Goal: Task Accomplishment & Management: Use online tool/utility

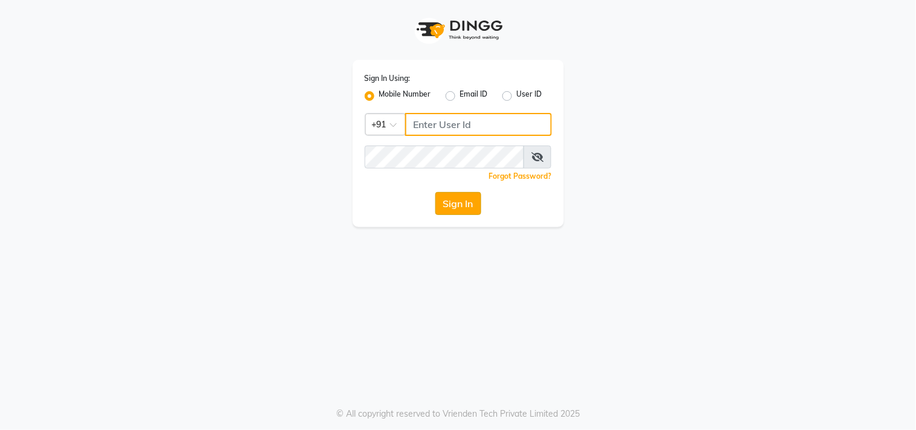
type input "9619367097"
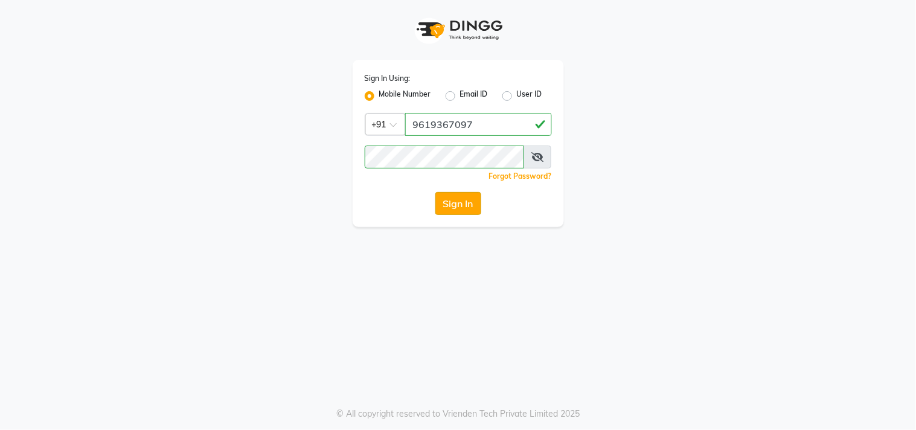
click at [476, 202] on button "Sign In" at bounding box center [458, 203] width 46 height 23
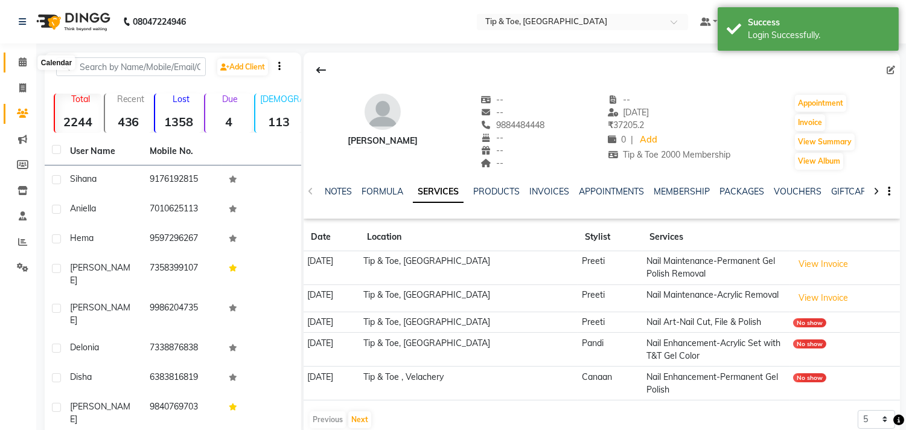
click at [27, 68] on span at bounding box center [22, 63] width 21 height 14
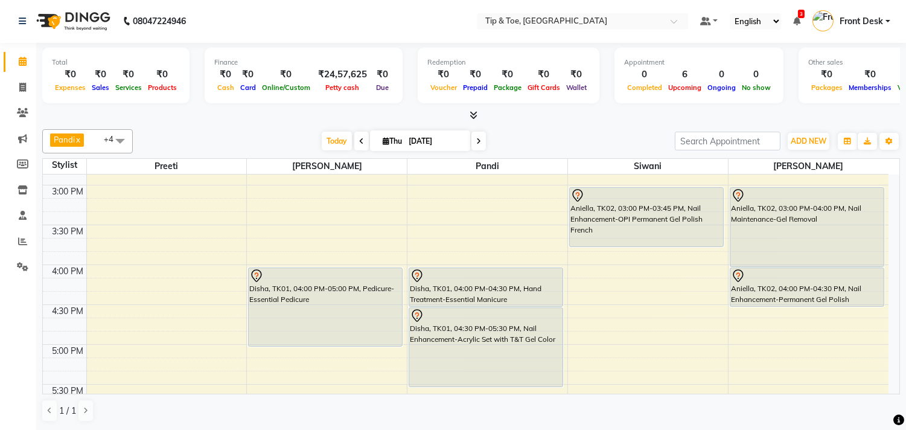
scroll to position [469, 0]
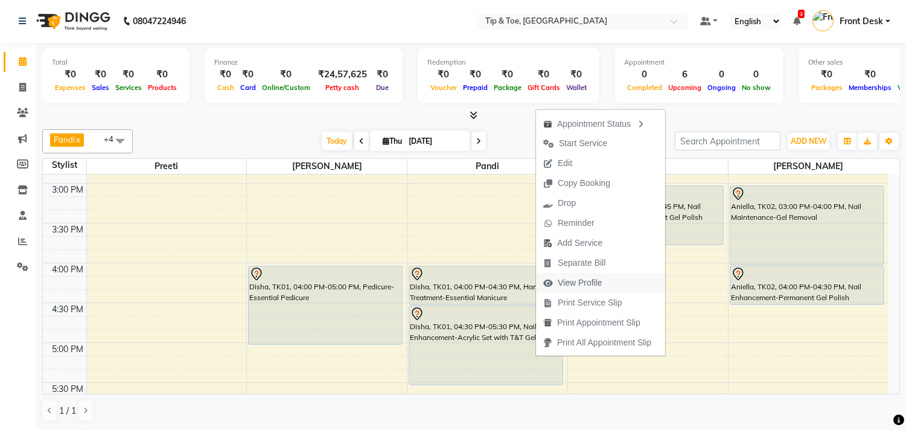
click at [563, 278] on span "View Profile" at bounding box center [580, 283] width 45 height 13
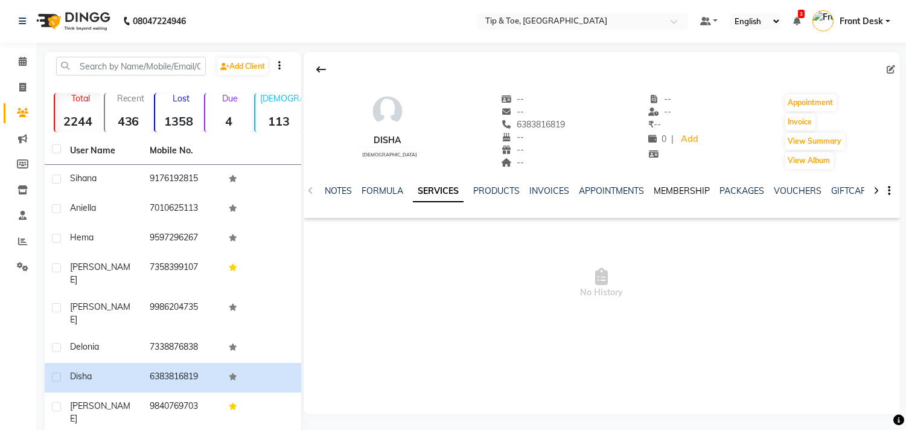
click at [677, 191] on link "MEMBERSHIP" at bounding box center [682, 190] width 56 height 11
click at [28, 59] on span at bounding box center [22, 62] width 21 height 14
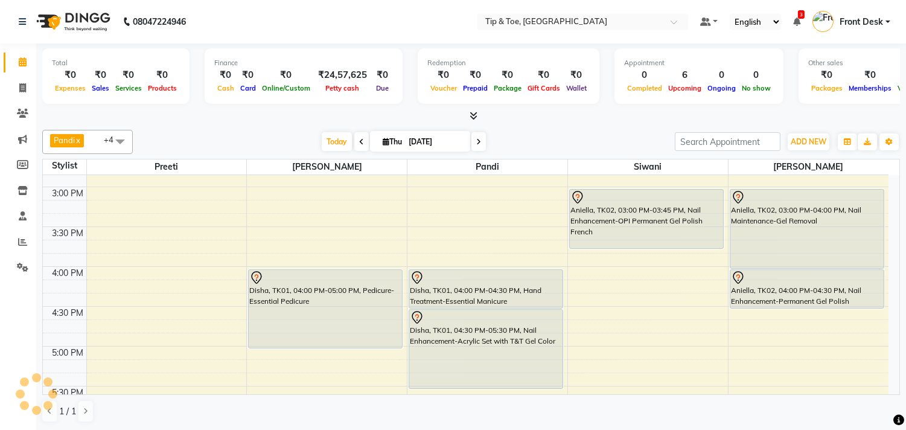
scroll to position [402, 0]
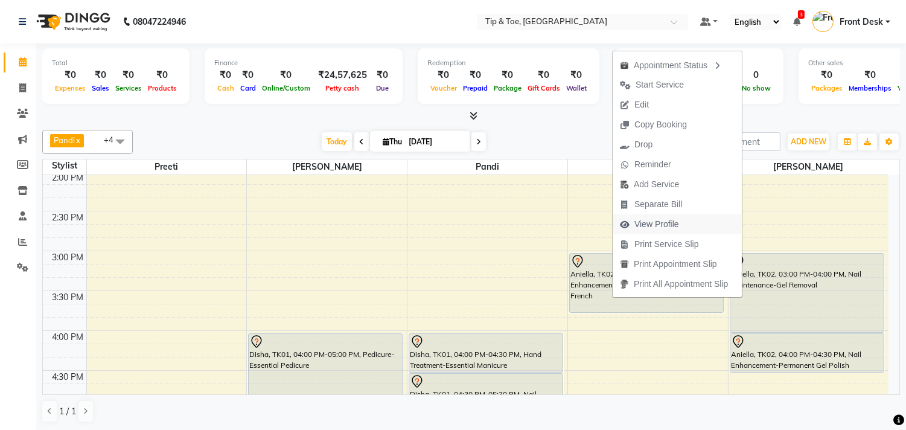
click at [624, 219] on span "View Profile" at bounding box center [650, 224] width 74 height 20
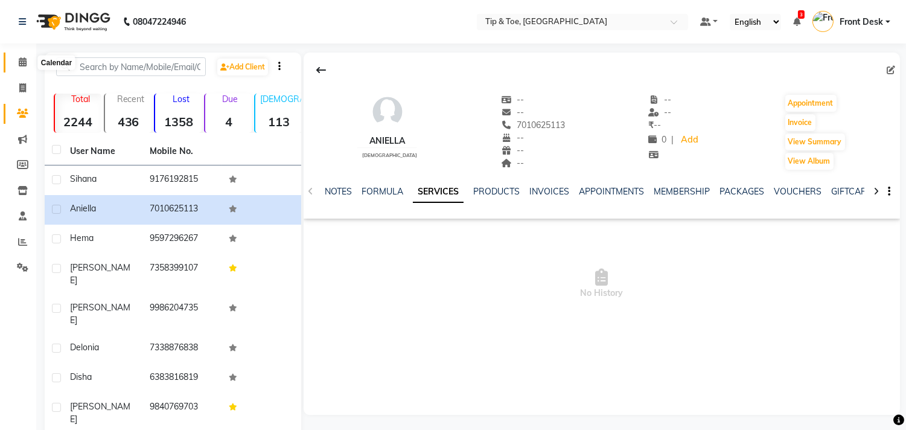
click at [27, 62] on span at bounding box center [22, 63] width 21 height 14
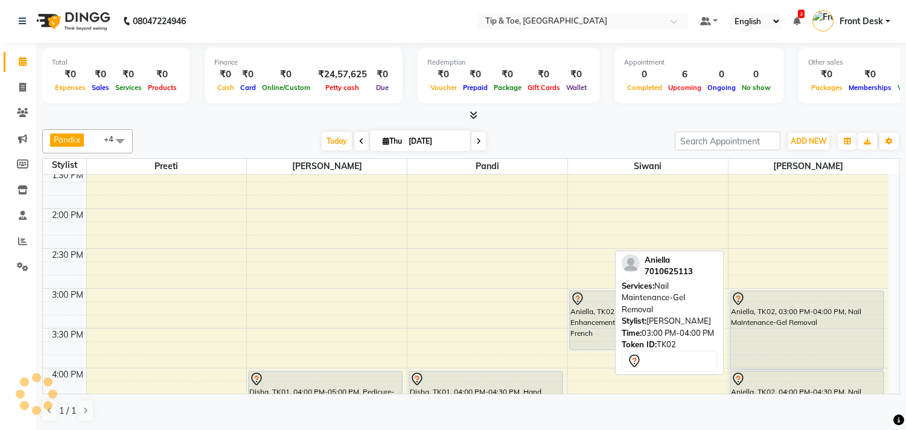
scroll to position [431, 0]
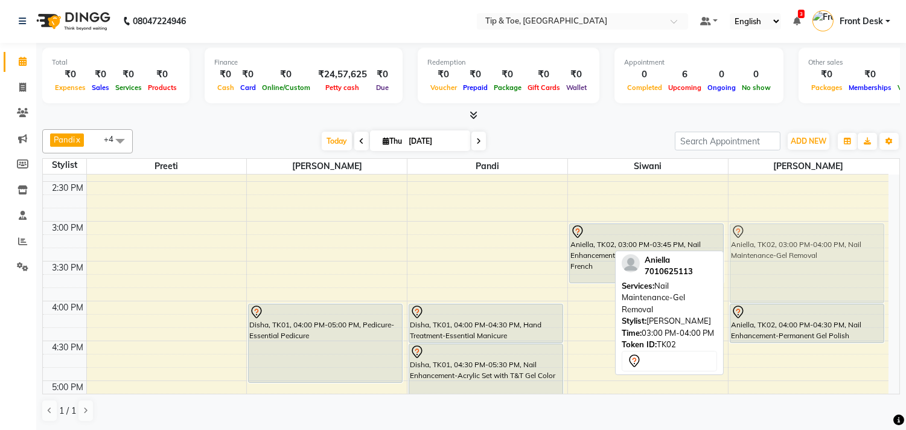
drag, startPoint x: 796, startPoint y: 298, endPoint x: 799, endPoint y: 292, distance: 6.8
click at [799, 292] on div "Aniella, TK02, 03:00 PM-04:00 PM, Nail Maintenance-Gel Removal Aniella, TK02, 0…" at bounding box center [809, 300] width 160 height 1115
drag, startPoint x: 791, startPoint y: 299, endPoint x: 789, endPoint y: 280, distance: 19.5
click at [789, 280] on div "Aniella, TK02, 03:00 PM-04:00 PM, Nail Maintenance-Gel Removal Aniella, TK02, 0…" at bounding box center [809, 300] width 160 height 1115
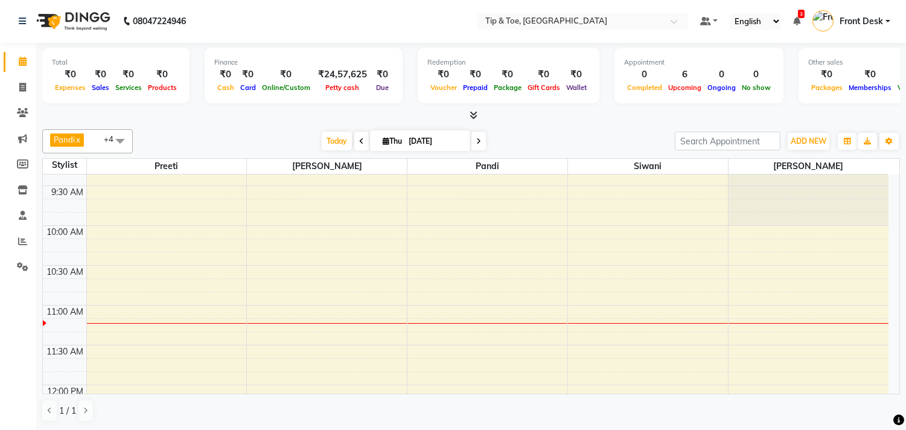
scroll to position [0, 0]
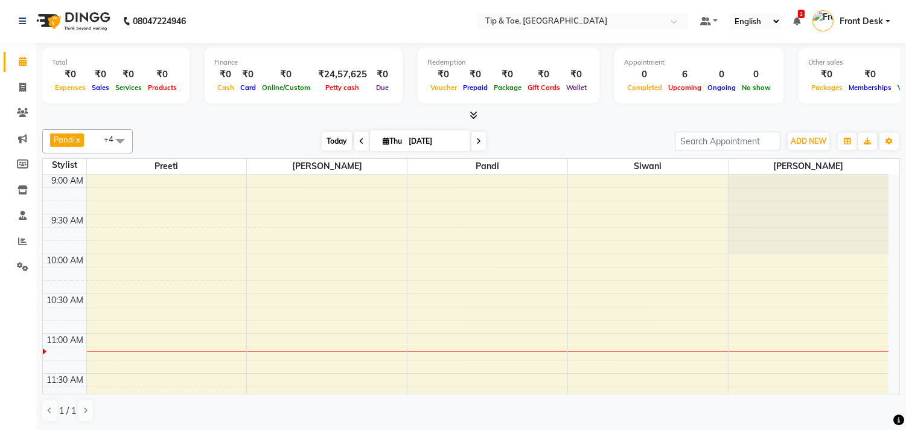
click at [342, 136] on span "Today" at bounding box center [337, 141] width 30 height 19
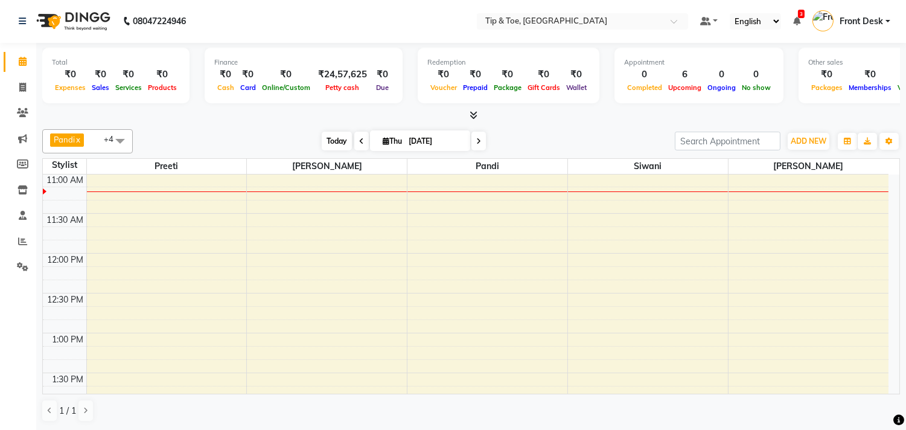
click at [340, 144] on span "Today" at bounding box center [337, 141] width 30 height 19
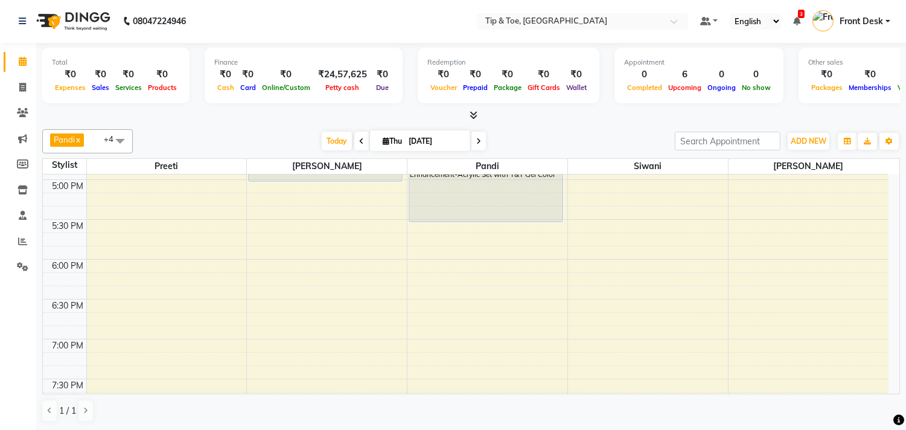
scroll to position [498, 0]
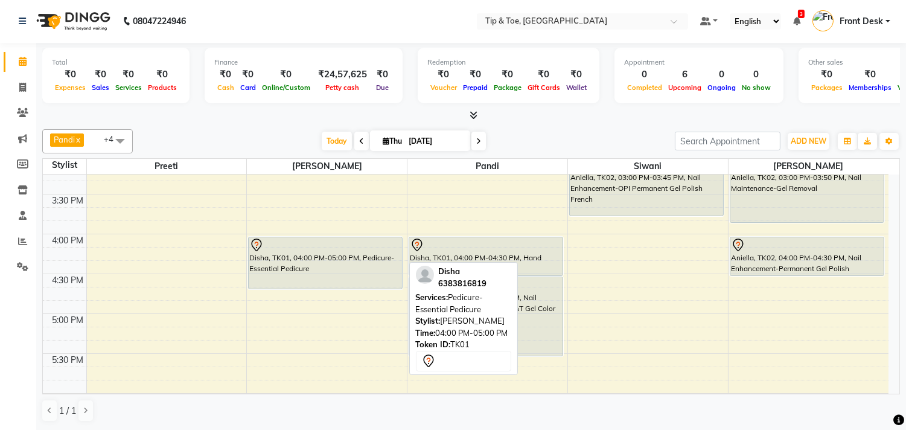
drag, startPoint x: 326, startPoint y: 316, endPoint x: 332, endPoint y: 293, distance: 23.7
click at [332, 293] on div "9:00 AM 9:30 AM 10:00 AM 10:30 AM 11:00 AM 11:30 AM 12:00 PM 12:30 PM 1:00 PM 1…" at bounding box center [466, 233] width 846 height 1115
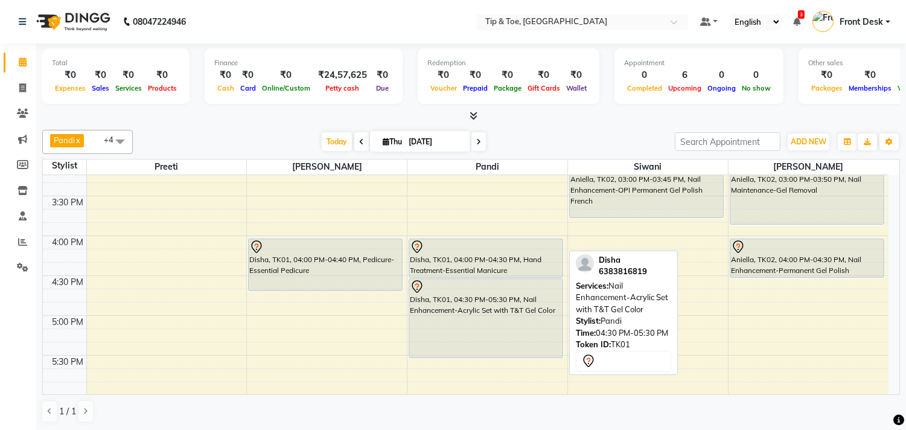
scroll to position [469, 0]
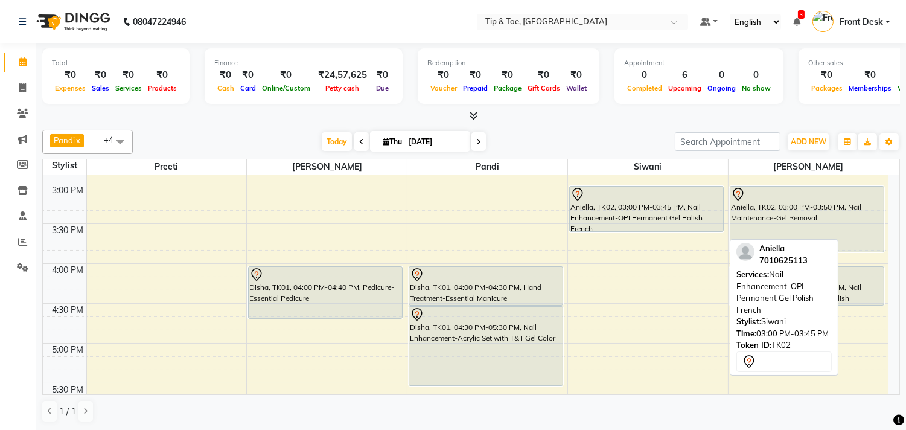
drag, startPoint x: 639, startPoint y: 242, endPoint x: 641, endPoint y: 228, distance: 13.4
click at [641, 228] on div "Aniella, TK02, 03:00 PM-03:45 PM, Nail Enhancement-OPI Permanent Gel Polish Fre…" at bounding box center [648, 263] width 160 height 1115
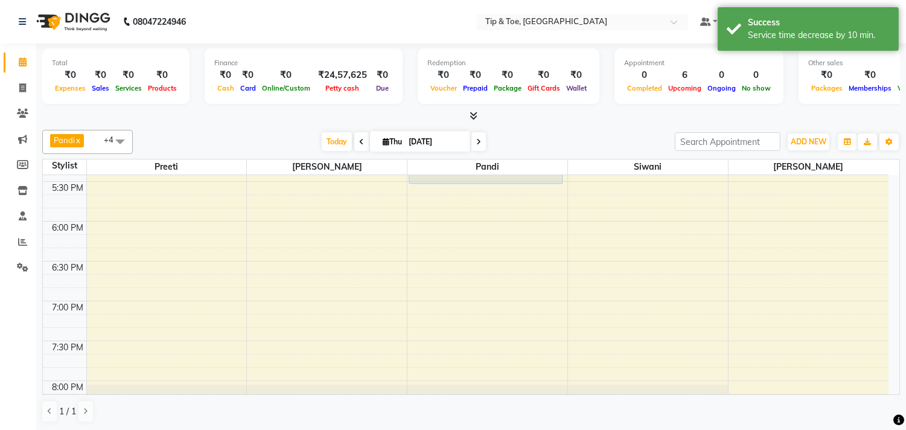
scroll to position [604, 0]
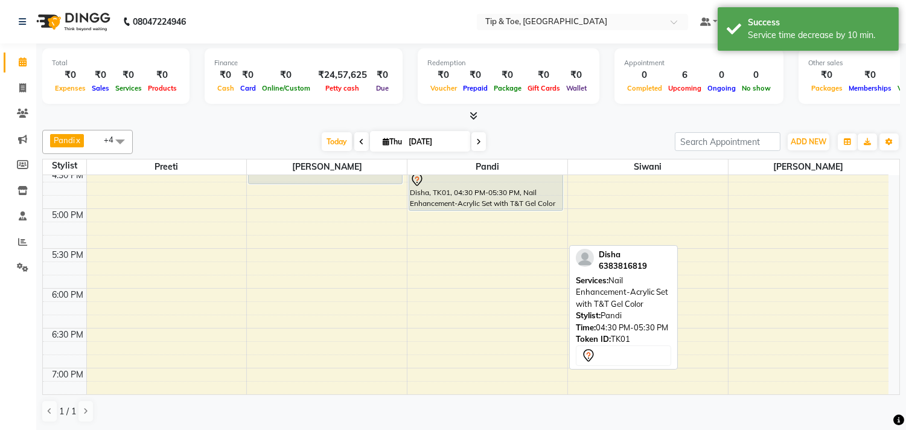
drag, startPoint x: 499, startPoint y: 248, endPoint x: 508, endPoint y: 208, distance: 40.7
click at [508, 208] on div "Disha, TK01, 04:00 PM-04:30 PM, Hand Treatment-Essential Manicure Disha, TK01, …" at bounding box center [488, 128] width 160 height 1115
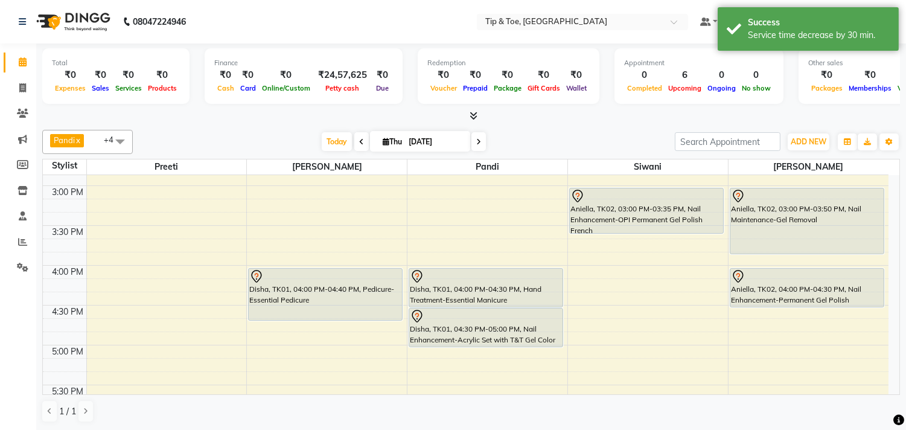
scroll to position [431, 0]
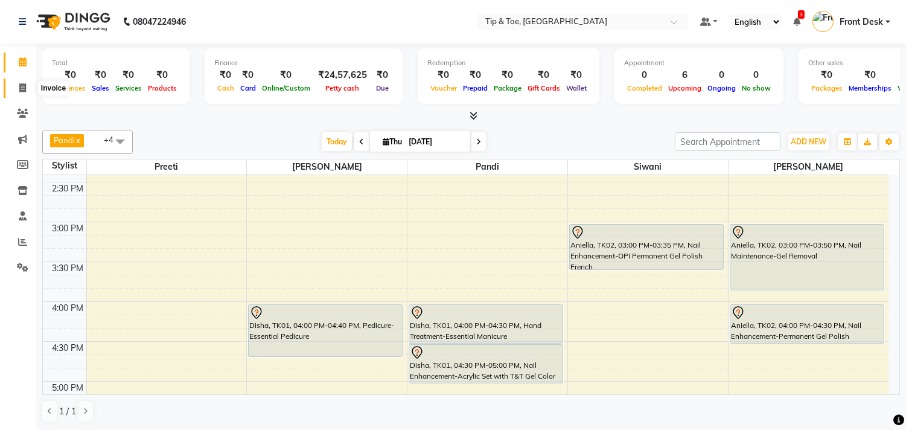
click at [13, 89] on span at bounding box center [22, 89] width 21 height 14
select select "5770"
select select "service"
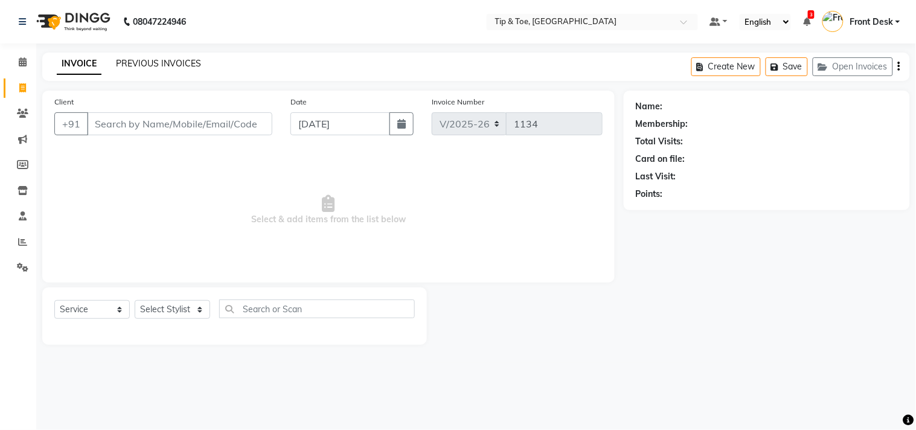
click at [168, 61] on link "PREVIOUS INVOICES" at bounding box center [158, 63] width 85 height 11
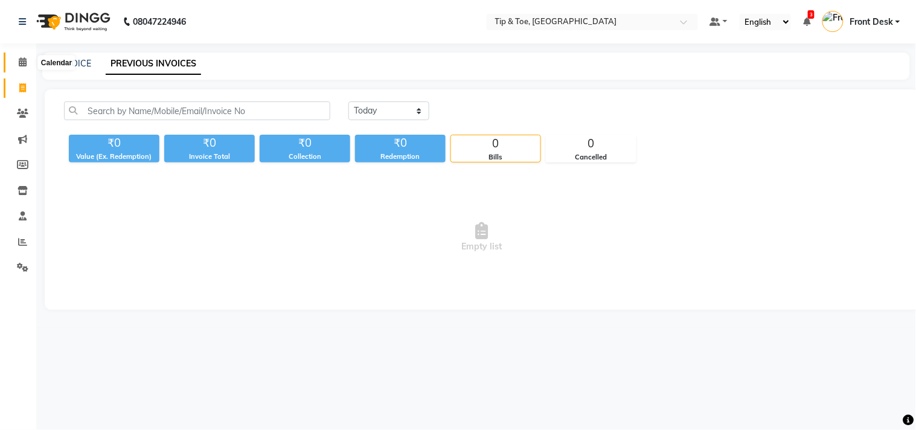
click at [12, 62] on span at bounding box center [22, 63] width 21 height 14
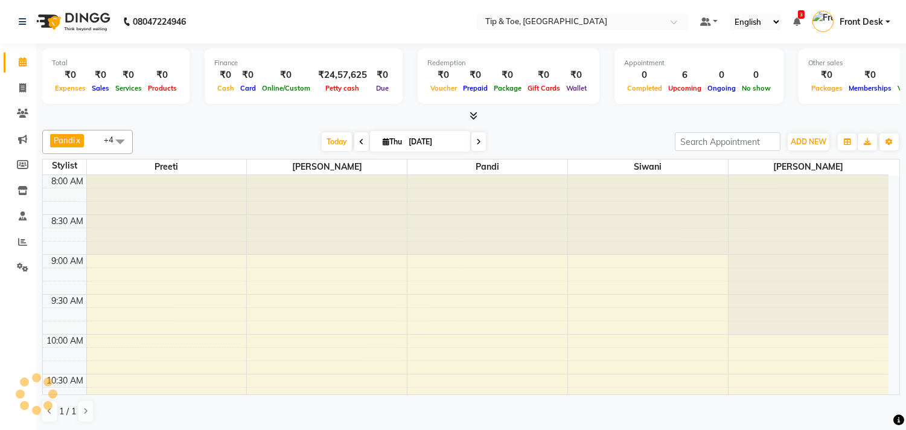
scroll to position [321, 0]
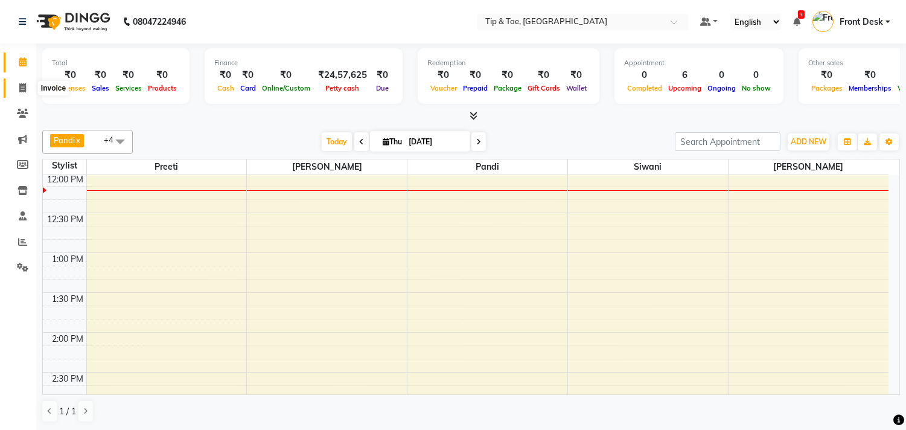
click at [19, 88] on icon at bounding box center [22, 87] width 7 height 9
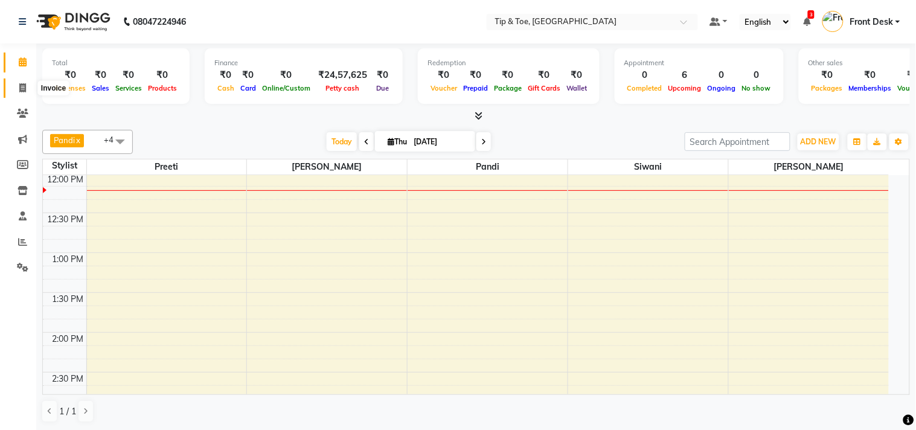
select select "5770"
select select "service"
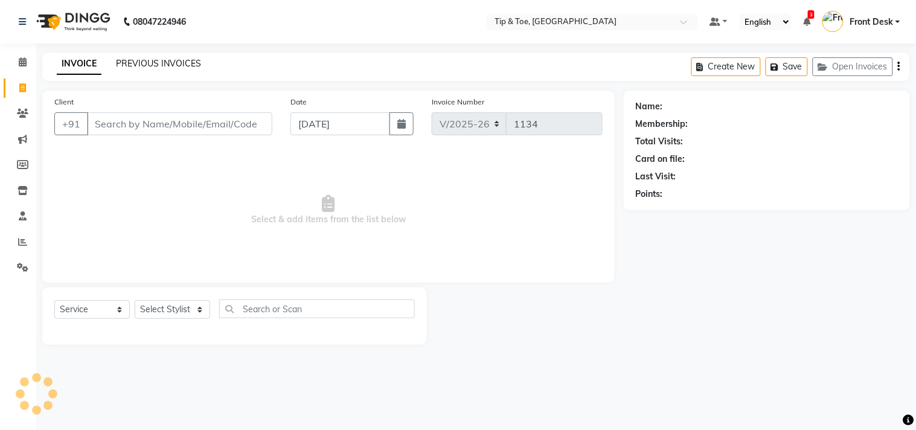
click at [144, 59] on link "PREVIOUS INVOICES" at bounding box center [158, 63] width 85 height 11
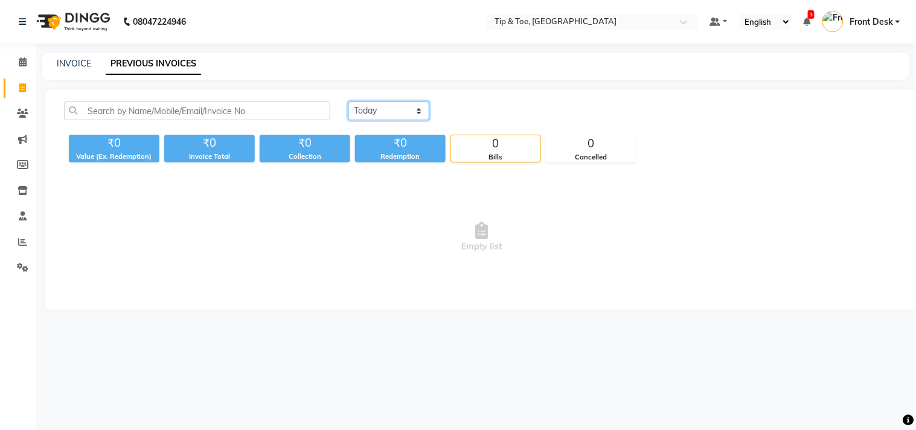
click at [405, 113] on select "[DATE] [DATE] Custom Range" at bounding box center [388, 110] width 81 height 19
select select "[DATE]"
click at [348, 101] on select "[DATE] [DATE] Custom Range" at bounding box center [388, 110] width 81 height 19
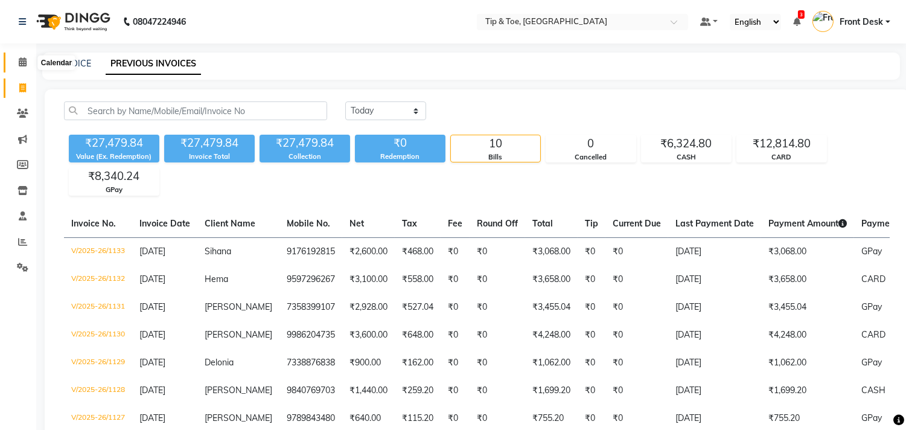
click at [28, 68] on span at bounding box center [22, 63] width 21 height 14
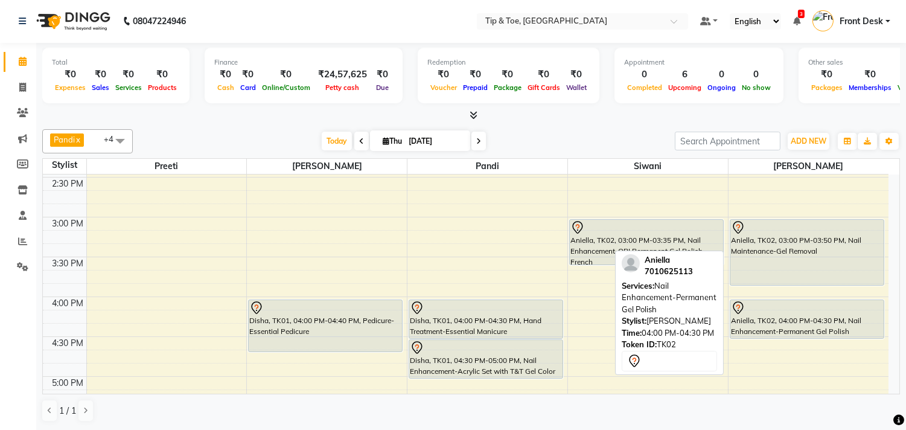
scroll to position [469, 0]
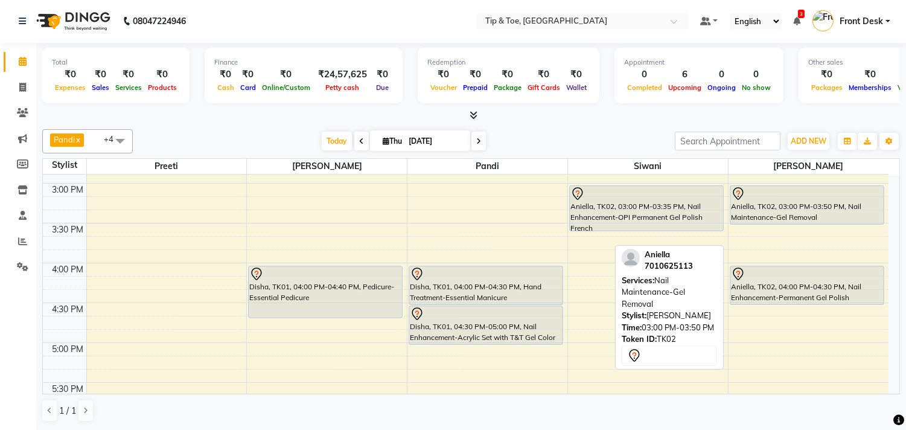
drag, startPoint x: 775, startPoint y: 251, endPoint x: 776, endPoint y: 219, distance: 32.0
click at [776, 219] on div "Aniella, TK02, 03:00 PM-03:50 PM, Nail Maintenance-Gel Removal Aniella, TK02, 0…" at bounding box center [809, 262] width 160 height 1115
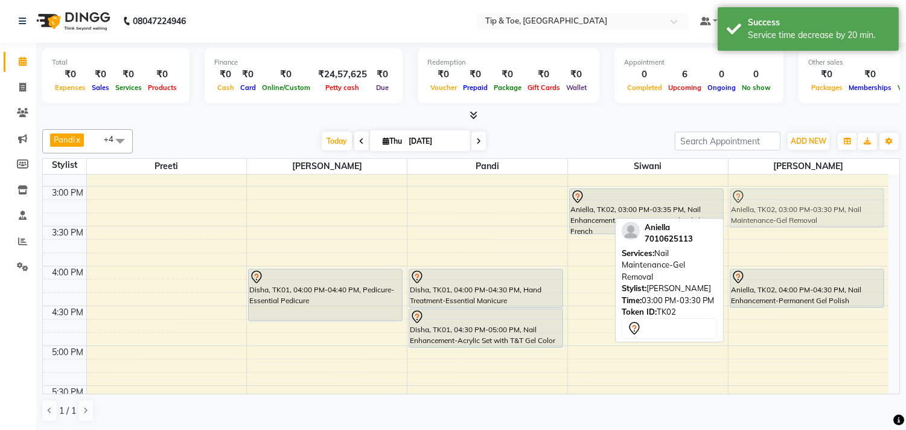
drag, startPoint x: 805, startPoint y: 197, endPoint x: 823, endPoint y: 200, distance: 17.8
click at [823, 200] on div "Aniella, TK02, 03:00 PM-03:30 PM, Nail Maintenance-Gel Removal Aniella, TK02, 0…" at bounding box center [809, 265] width 160 height 1115
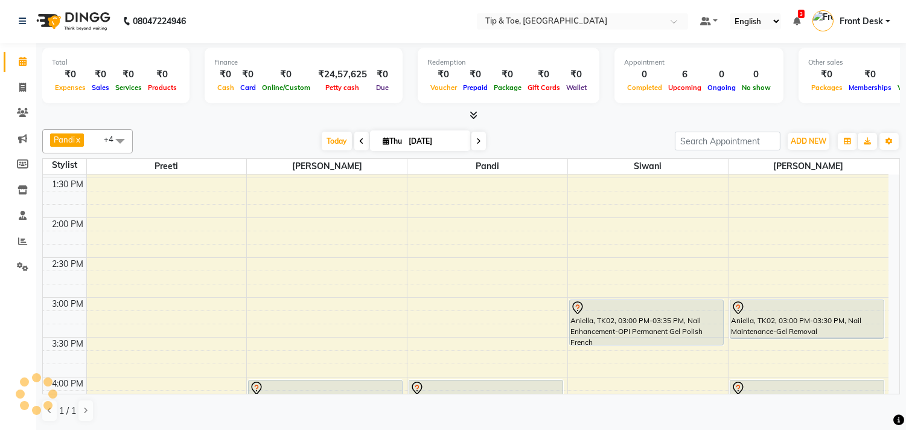
scroll to position [331, 0]
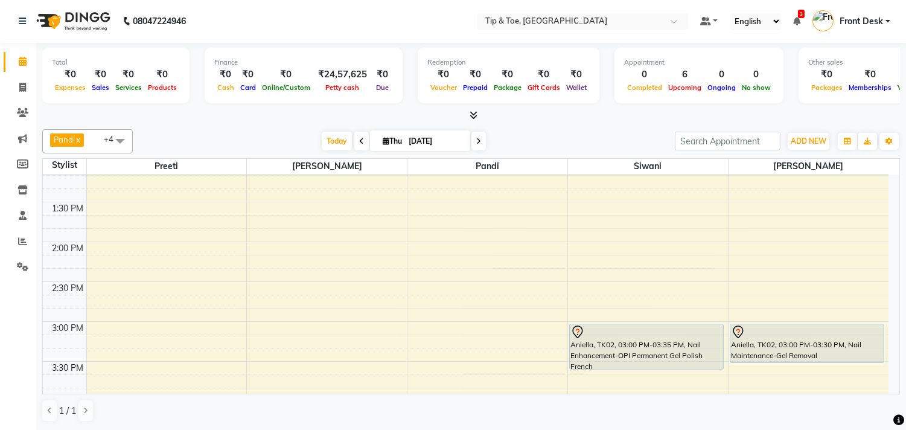
click at [481, 144] on span at bounding box center [479, 141] width 14 height 19
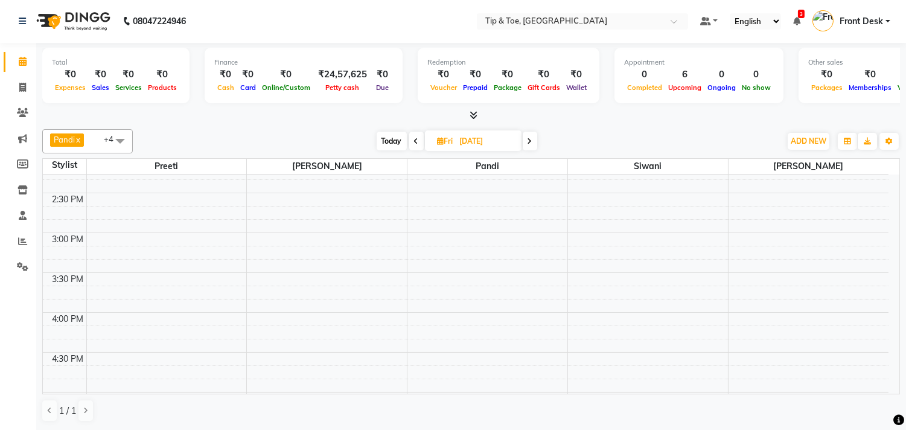
scroll to position [469, 0]
click at [400, 139] on span "Today" at bounding box center [392, 141] width 30 height 19
type input "[DATE]"
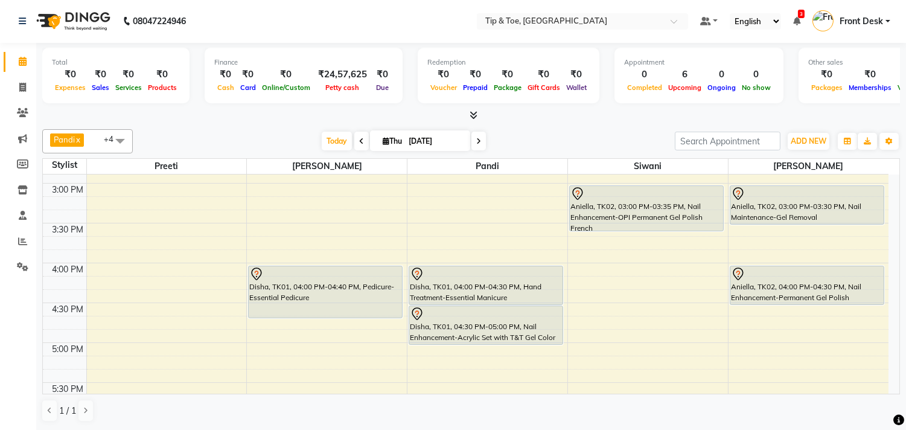
scroll to position [442, 0]
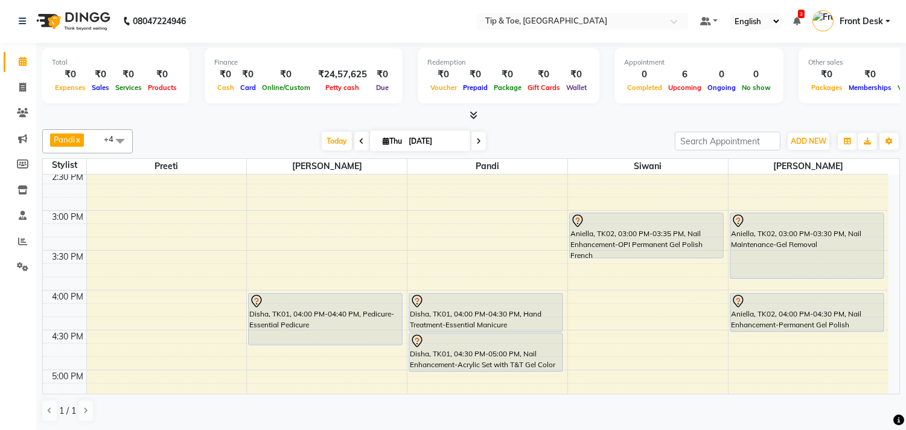
drag, startPoint x: 784, startPoint y: 251, endPoint x: 775, endPoint y: 267, distance: 18.9
click at [773, 276] on div "Aniella, TK02, 03:00 PM-03:30 PM, Nail Maintenance-Gel Removal Aniella, TK02, 0…" at bounding box center [809, 290] width 160 height 1115
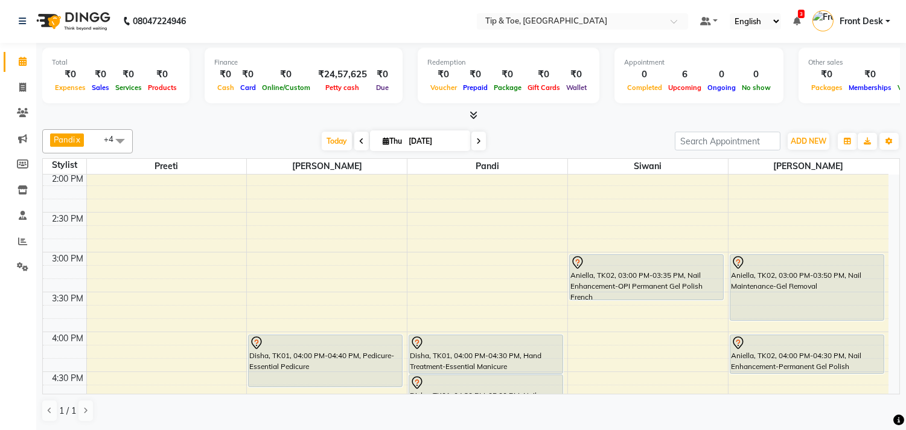
scroll to position [402, 0]
drag, startPoint x: 628, startPoint y: 296, endPoint x: 631, endPoint y: 314, distance: 18.4
click at [631, 314] on div "9:00 AM 9:30 AM 10:00 AM 10:30 AM 11:00 AM 11:30 AM 12:00 PM 12:30 PM 1:00 PM 1…" at bounding box center [466, 329] width 846 height 1115
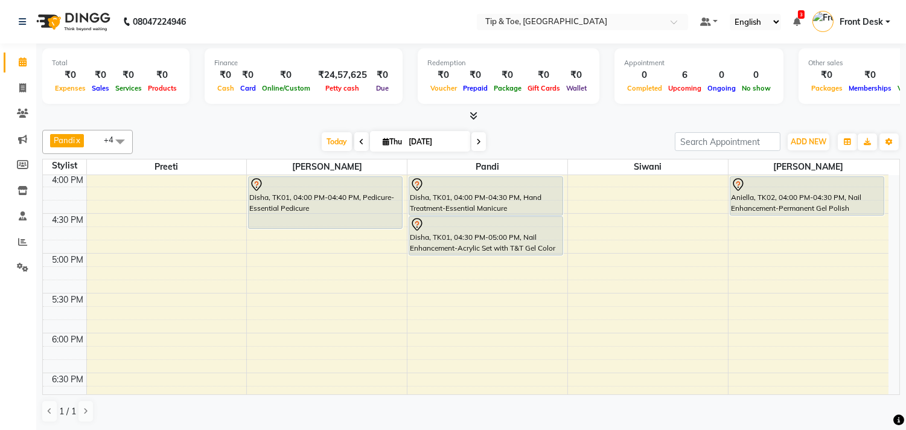
scroll to position [671, 0]
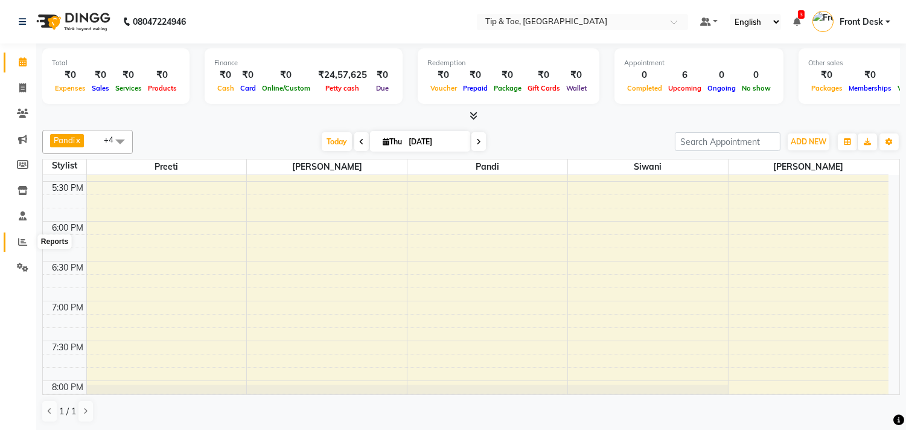
click at [18, 240] on icon at bounding box center [22, 241] width 9 height 9
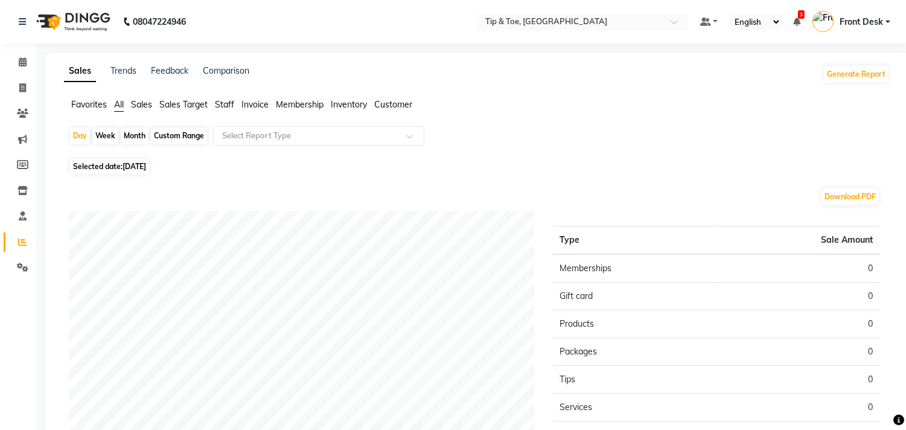
click at [223, 104] on span "Staff" at bounding box center [224, 104] width 19 height 11
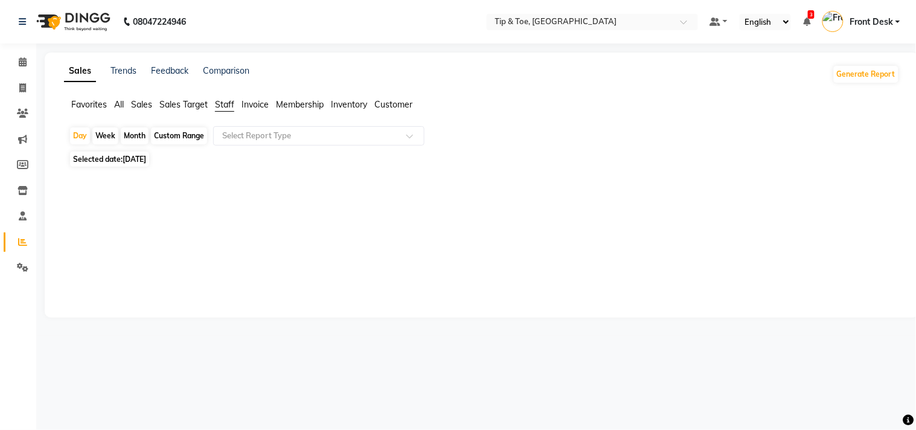
click at [125, 158] on span "[DATE]" at bounding box center [135, 159] width 24 height 9
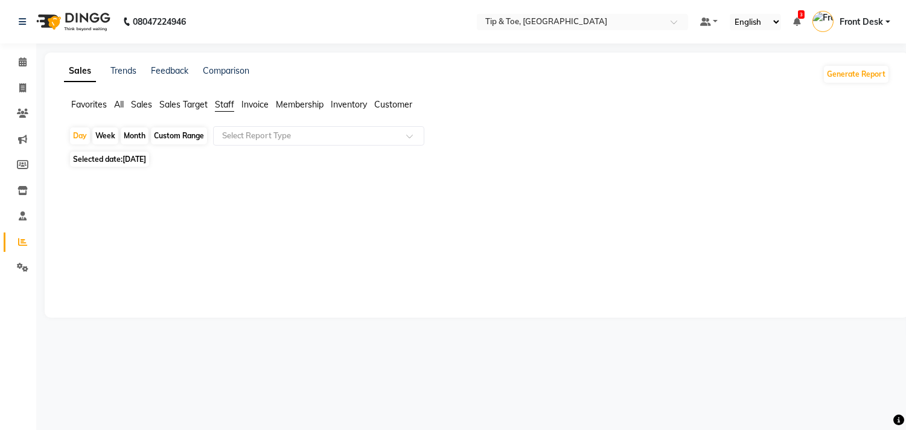
select select "9"
select select "2025"
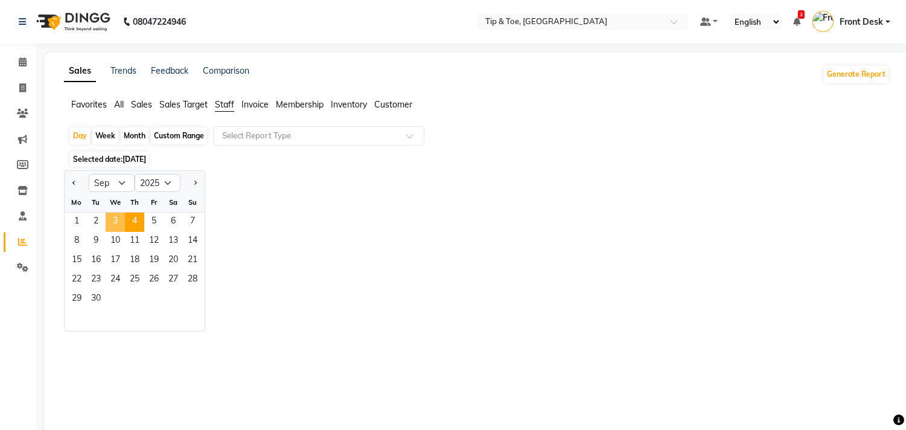
click at [112, 217] on span "3" at bounding box center [115, 222] width 19 height 19
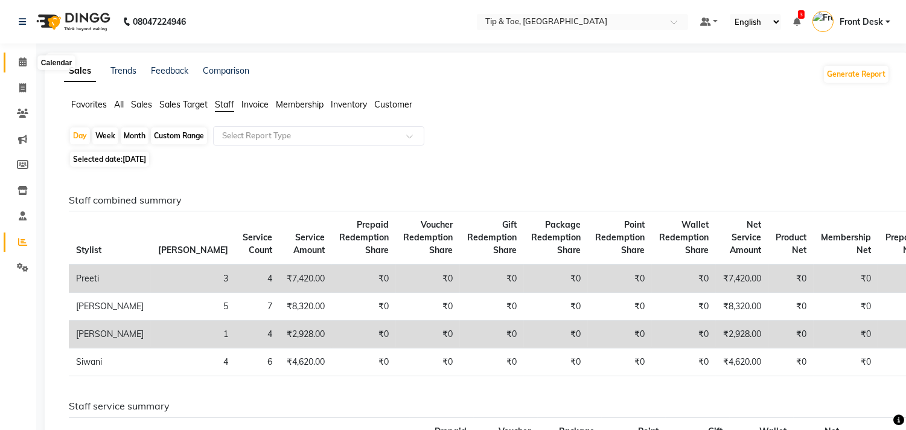
click at [14, 62] on span at bounding box center [22, 63] width 21 height 14
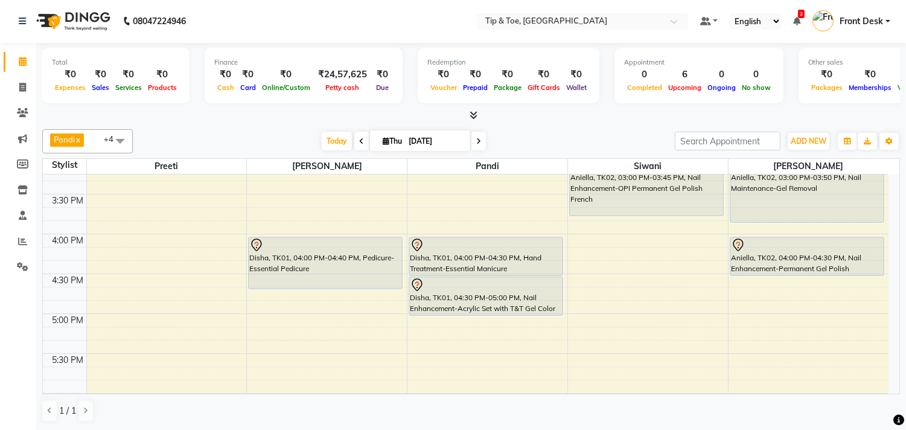
scroll to position [297, 0]
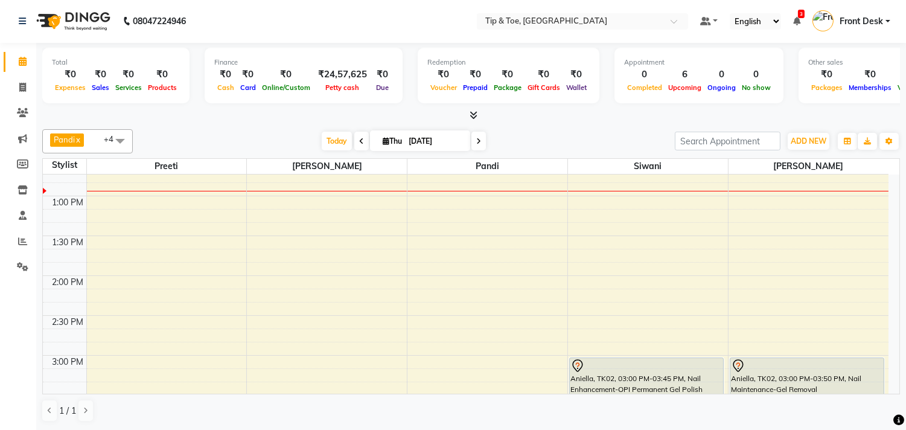
click at [287, 203] on div "9:00 AM 9:30 AM 10:00 AM 10:30 AM 11:00 AM 11:30 AM 12:00 PM 12:30 PM 1:00 PM 1…" at bounding box center [466, 434] width 846 height 1115
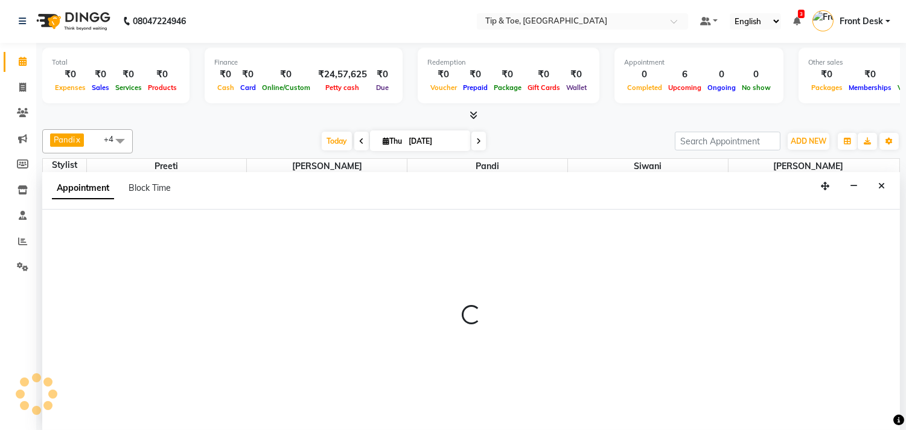
select select "39914"
select select "780"
select select "tentative"
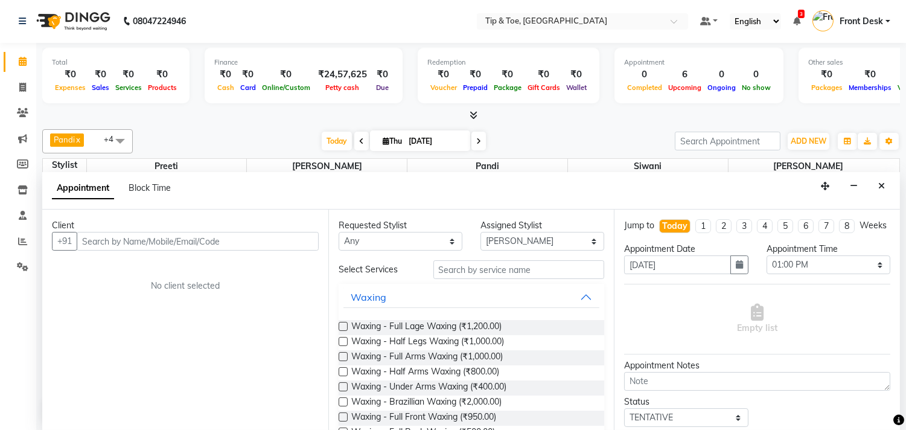
click at [164, 242] on input "text" at bounding box center [198, 241] width 242 height 19
click at [170, 242] on input "text" at bounding box center [198, 241] width 242 height 19
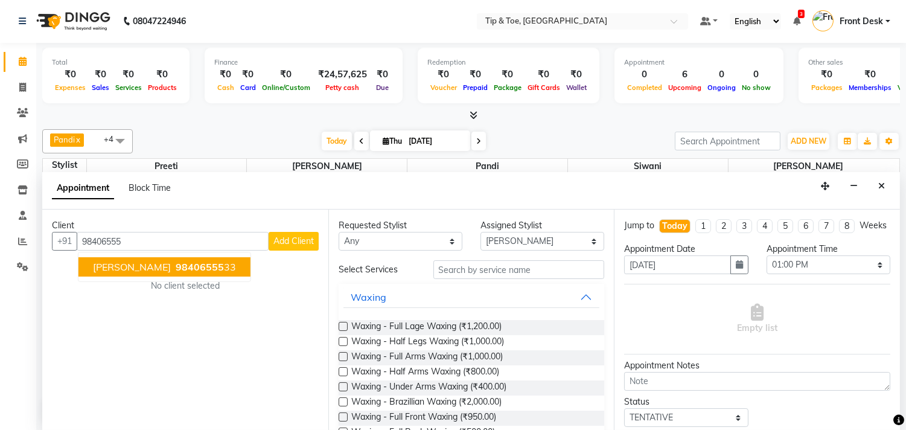
click at [206, 268] on ngb-highlight "98406555 33" at bounding box center [204, 267] width 63 height 12
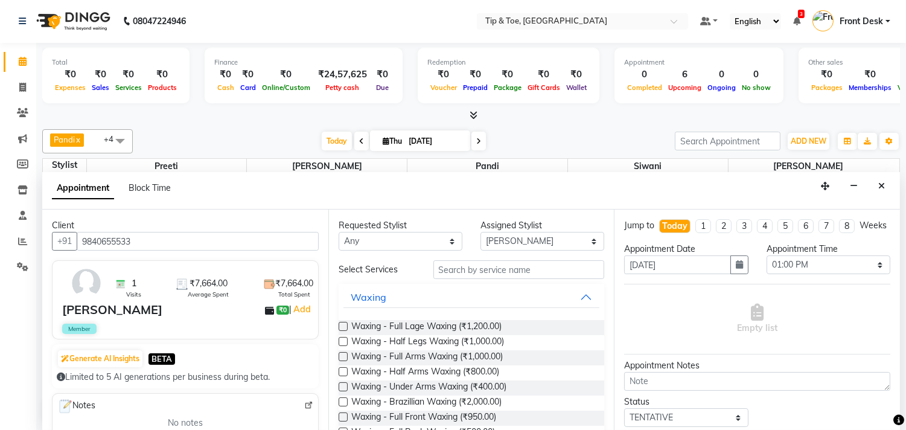
type input "9840655533"
click at [455, 270] on input "text" at bounding box center [519, 269] width 171 height 19
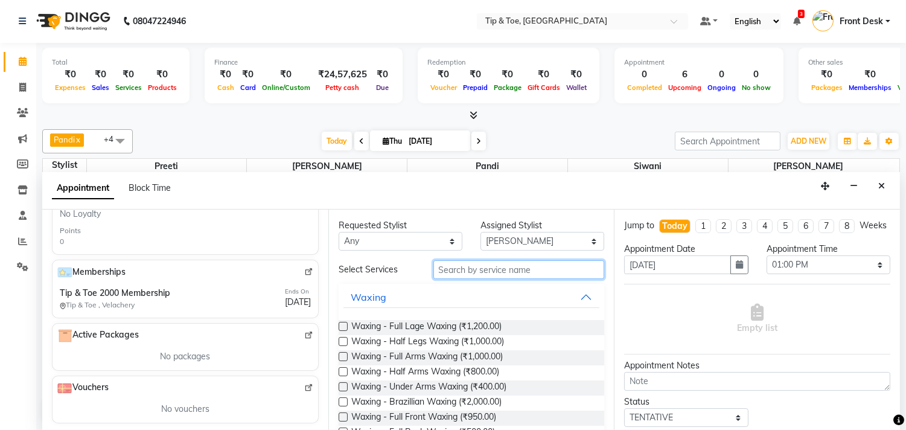
scroll to position [357, 0]
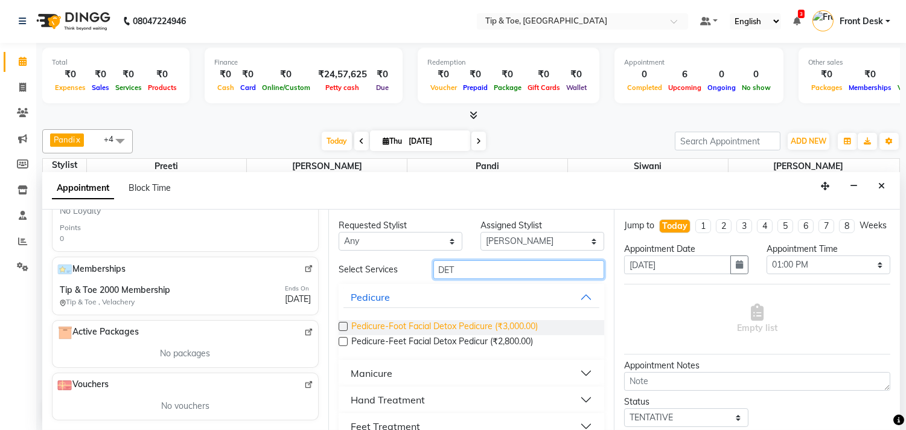
type input "DET"
click at [402, 328] on span "Pedicure-Foot Facial Detox Pedicure (₹3,000.00)" at bounding box center [444, 327] width 187 height 15
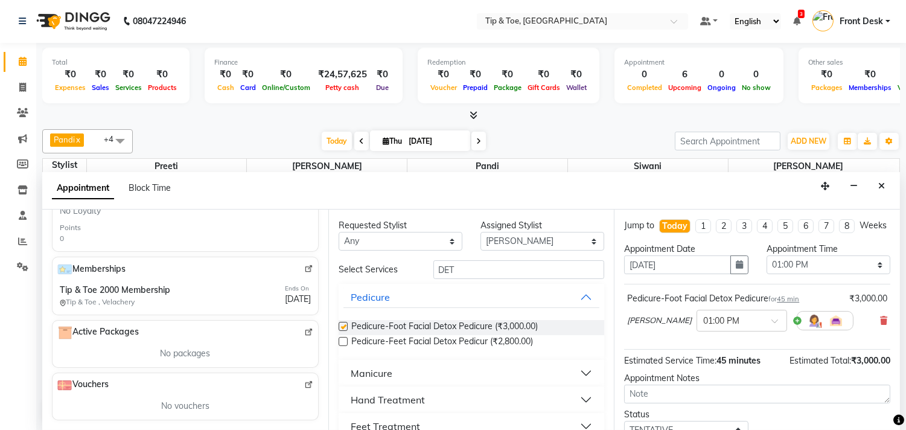
checkbox input "false"
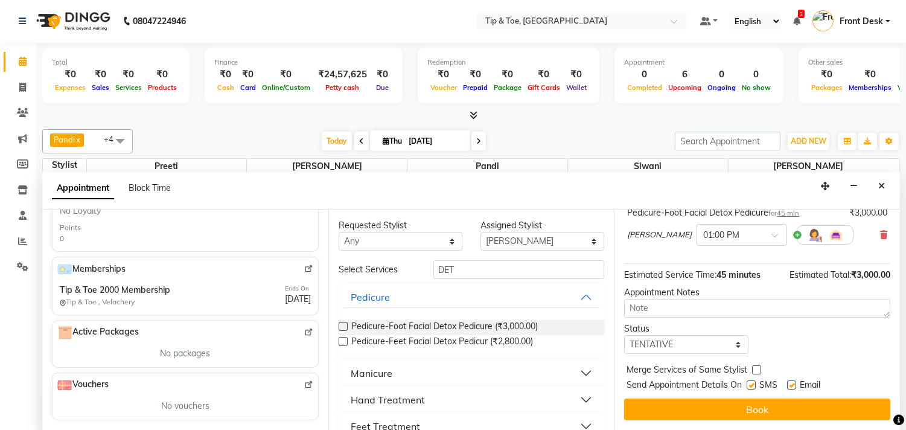
scroll to position [97, 0]
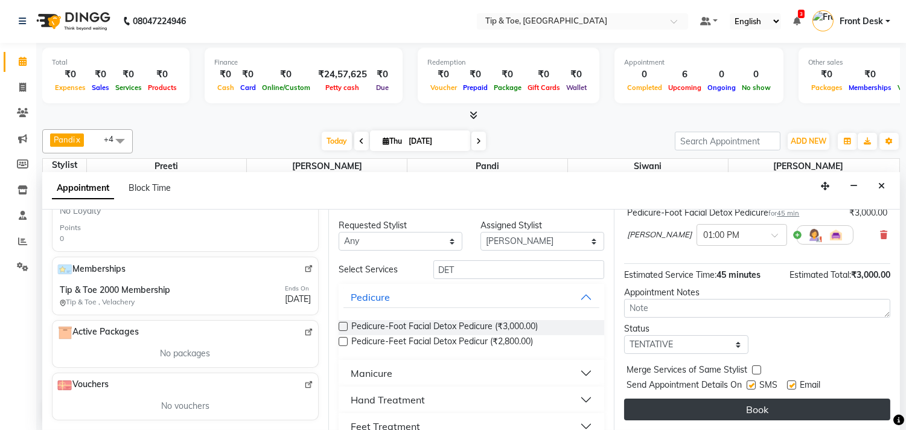
click at [772, 405] on button "Book" at bounding box center [757, 410] width 266 height 22
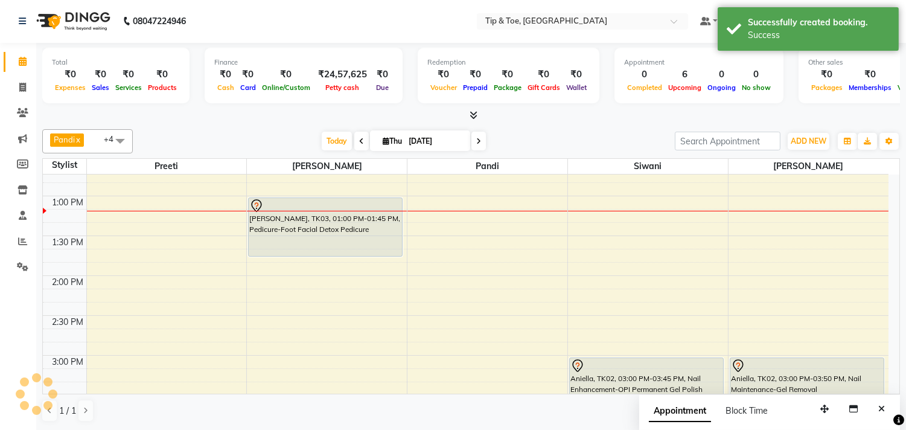
scroll to position [0, 0]
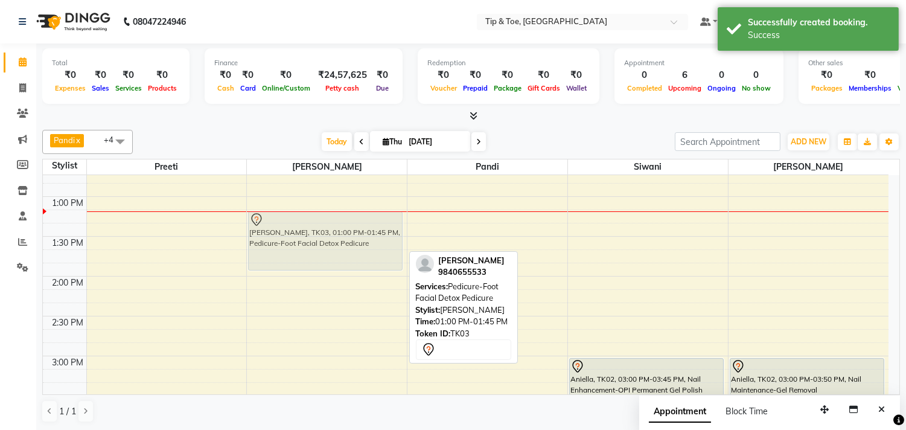
click at [271, 251] on div "[PERSON_NAME], TK03, 01:00 PM-01:45 PM, Pedicure-Foot Facial Detox Pedicure Dis…" at bounding box center [327, 435] width 160 height 1115
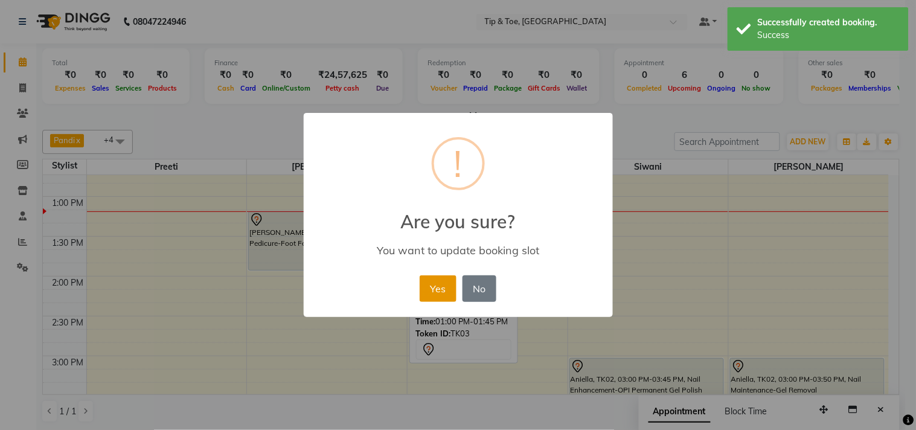
click at [444, 279] on button "Yes" at bounding box center [438, 288] width 37 height 27
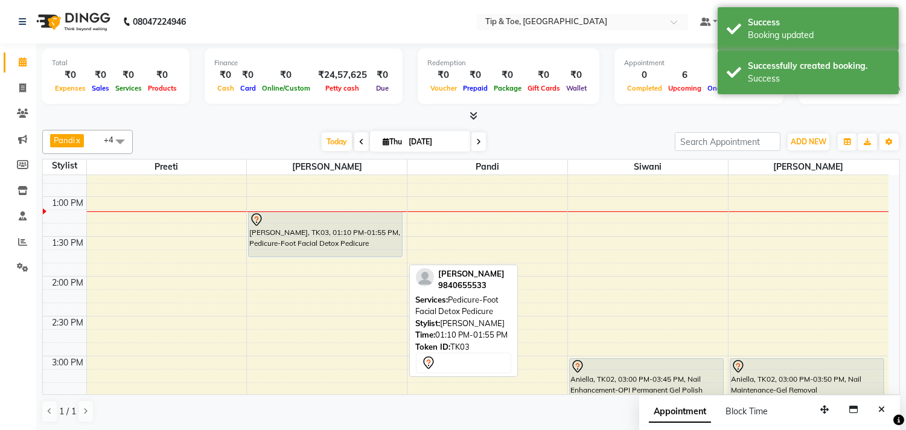
drag, startPoint x: 312, startPoint y: 271, endPoint x: 316, endPoint y: 260, distance: 11.3
click at [316, 260] on div "9:00 AM 9:30 AM 10:00 AM 10:30 AM 11:00 AM 11:30 AM 12:00 PM 12:30 PM 1:00 PM 1…" at bounding box center [466, 435] width 846 height 1115
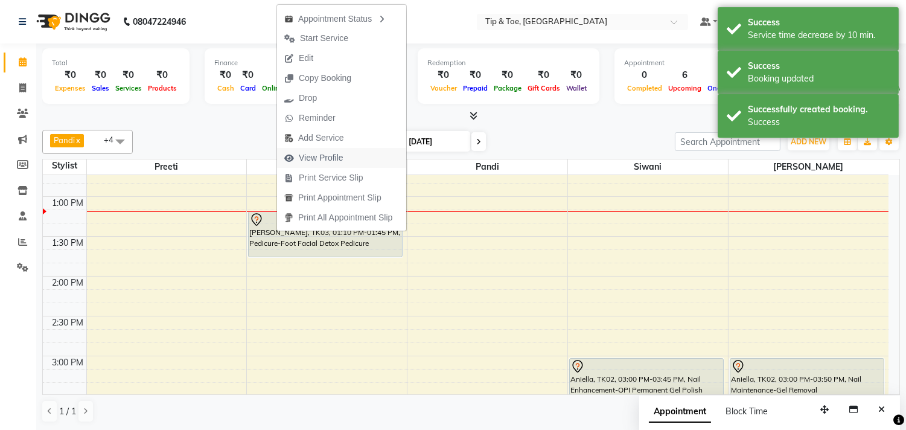
click at [315, 154] on span "View Profile" at bounding box center [321, 158] width 45 height 13
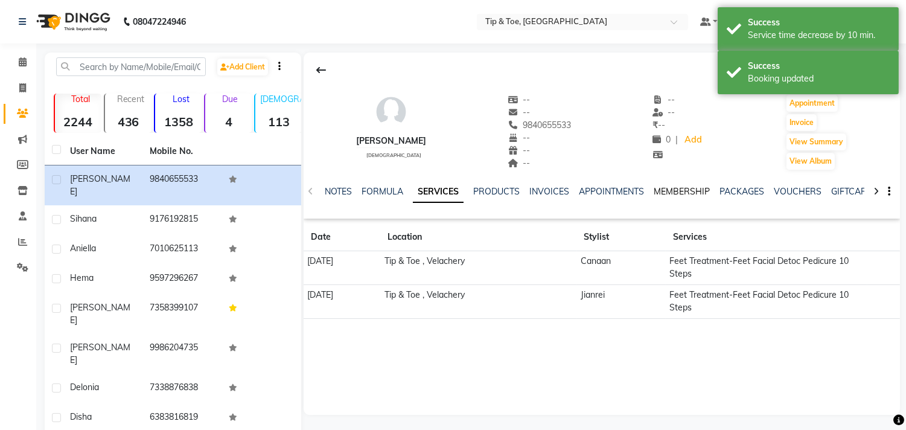
click at [680, 194] on link "MEMBERSHIP" at bounding box center [682, 191] width 56 height 11
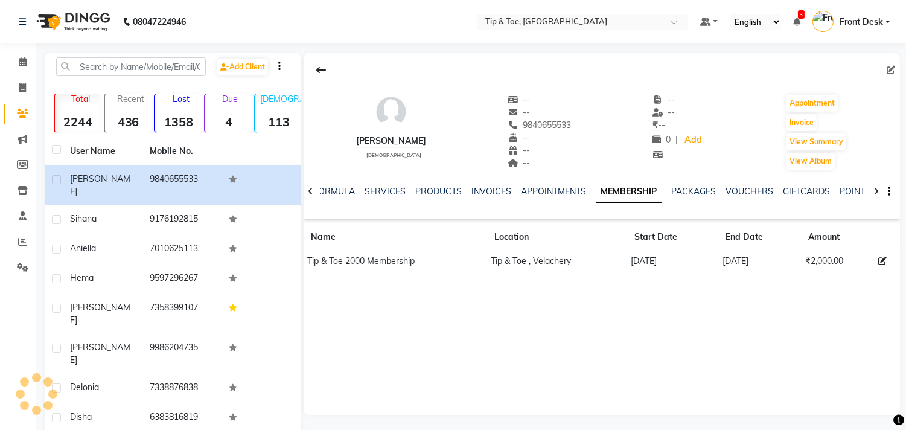
click at [14, 51] on li "Calendar" at bounding box center [18, 63] width 36 height 26
click at [28, 63] on span at bounding box center [22, 63] width 21 height 14
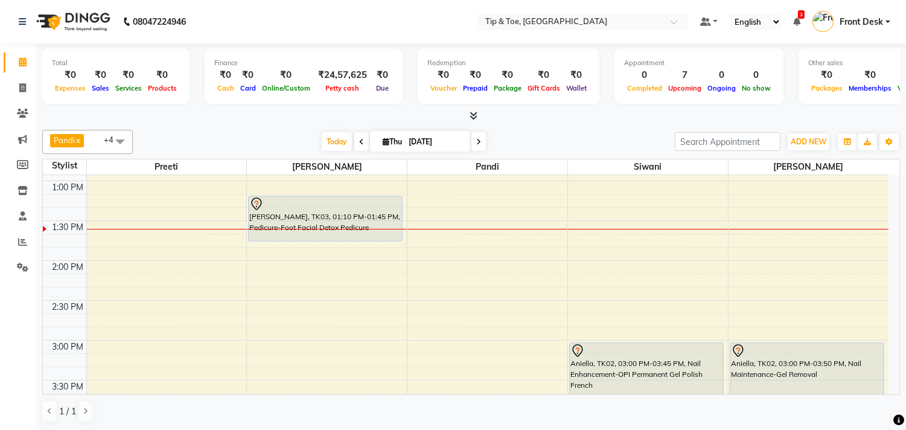
scroll to position [277, 0]
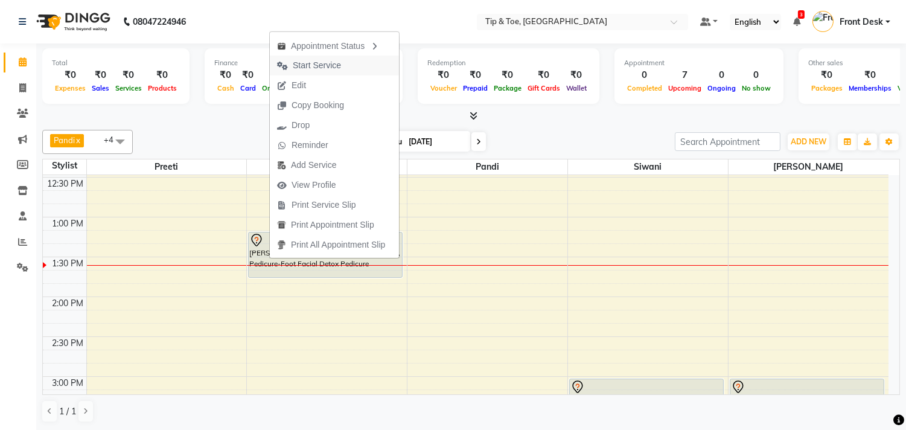
click at [316, 62] on span "Start Service" at bounding box center [317, 65] width 48 height 13
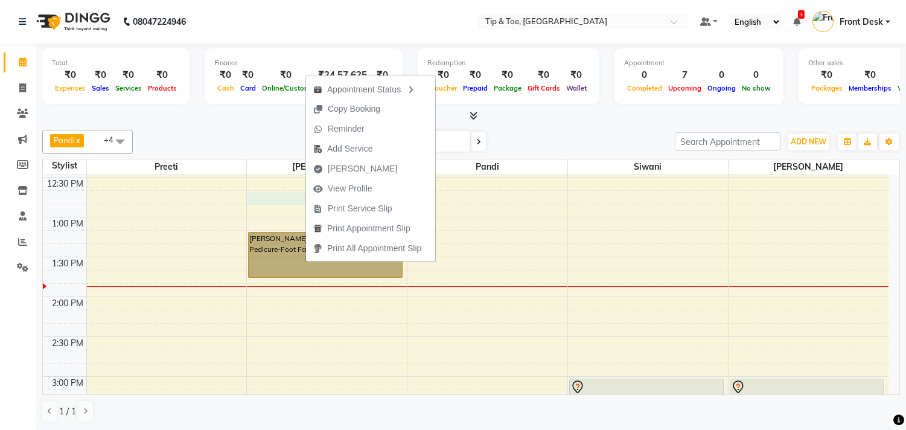
click at [272, 204] on td at bounding box center [487, 209] width 802 height 13
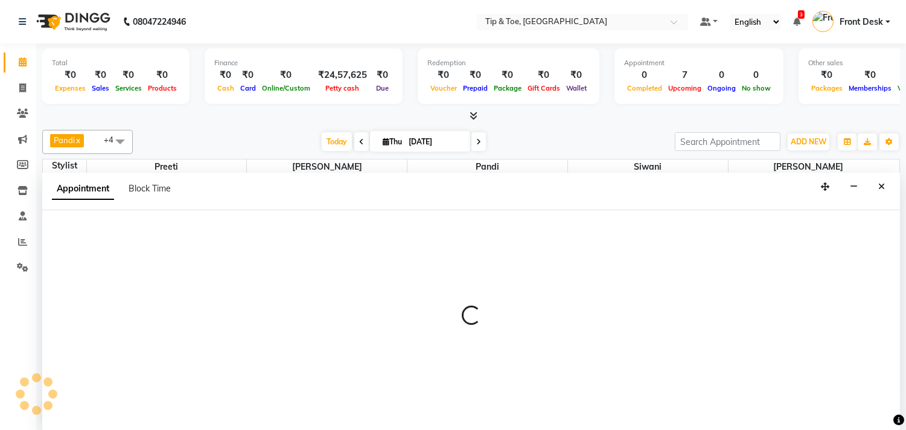
scroll to position [1, 0]
select select "39914"
select select "tentative"
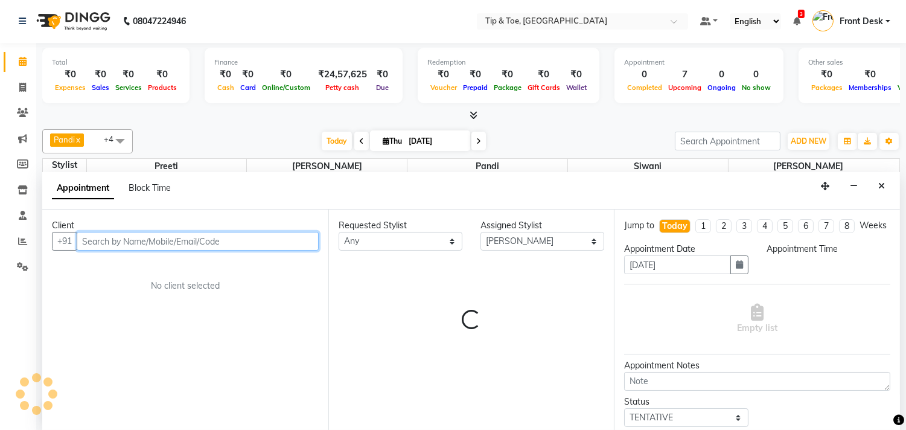
select select "765"
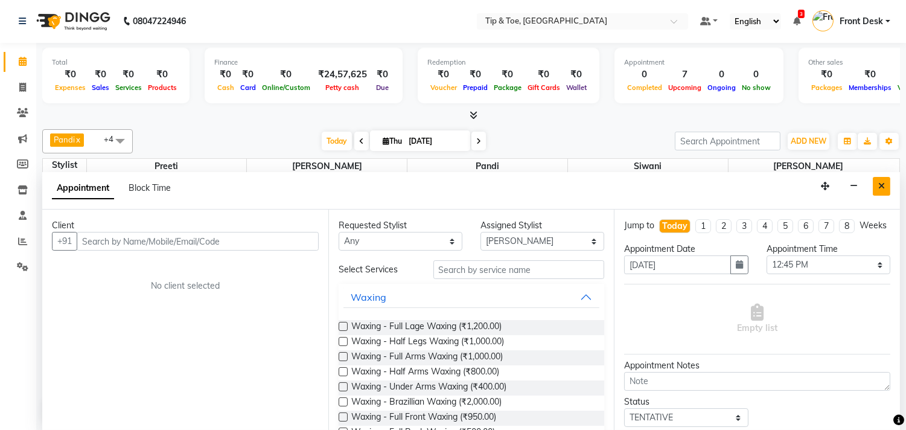
click at [877, 191] on button "Close" at bounding box center [882, 186] width 18 height 19
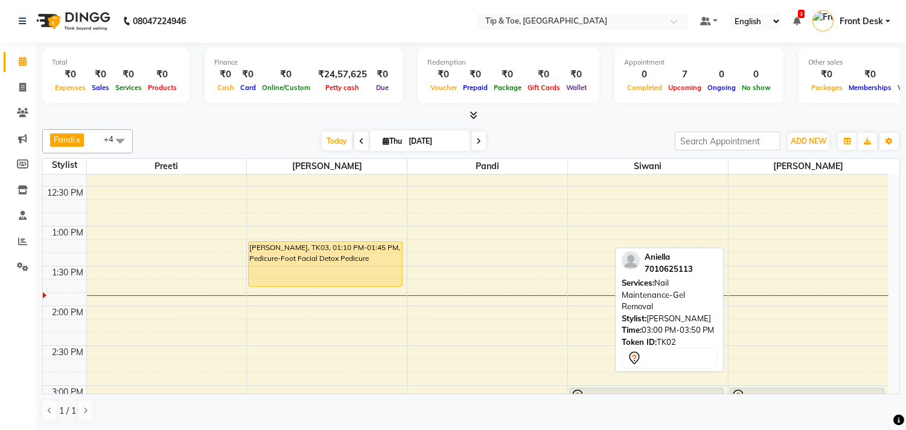
scroll to position [266, 0]
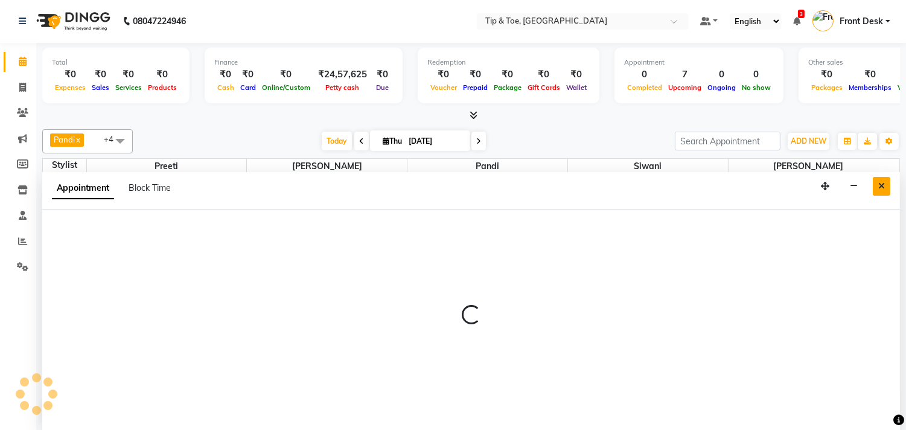
select select "75187"
select select "tentative"
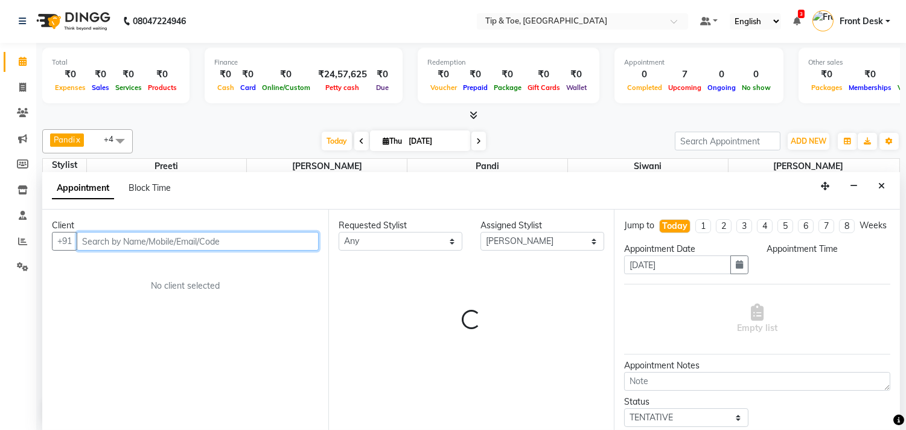
select select "750"
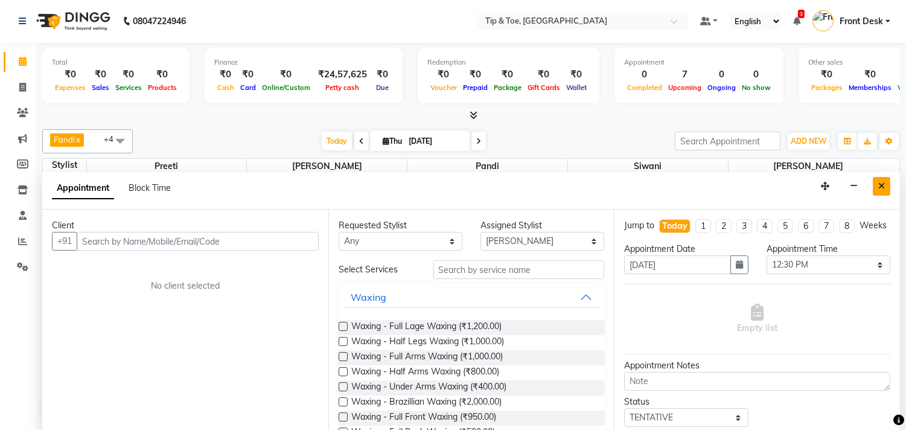
click at [885, 185] on button "Close" at bounding box center [882, 186] width 18 height 19
